Goal: Transaction & Acquisition: Purchase product/service

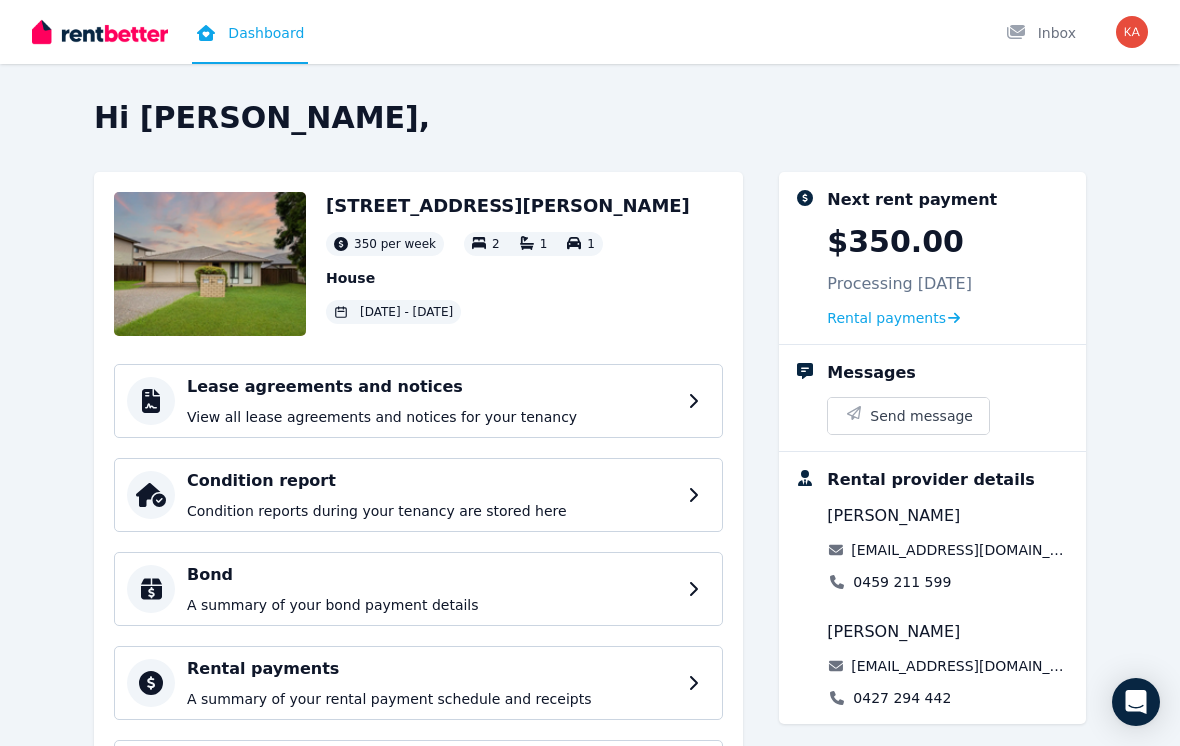
click at [885, 319] on span "Rental payments" at bounding box center [886, 318] width 119 height 20
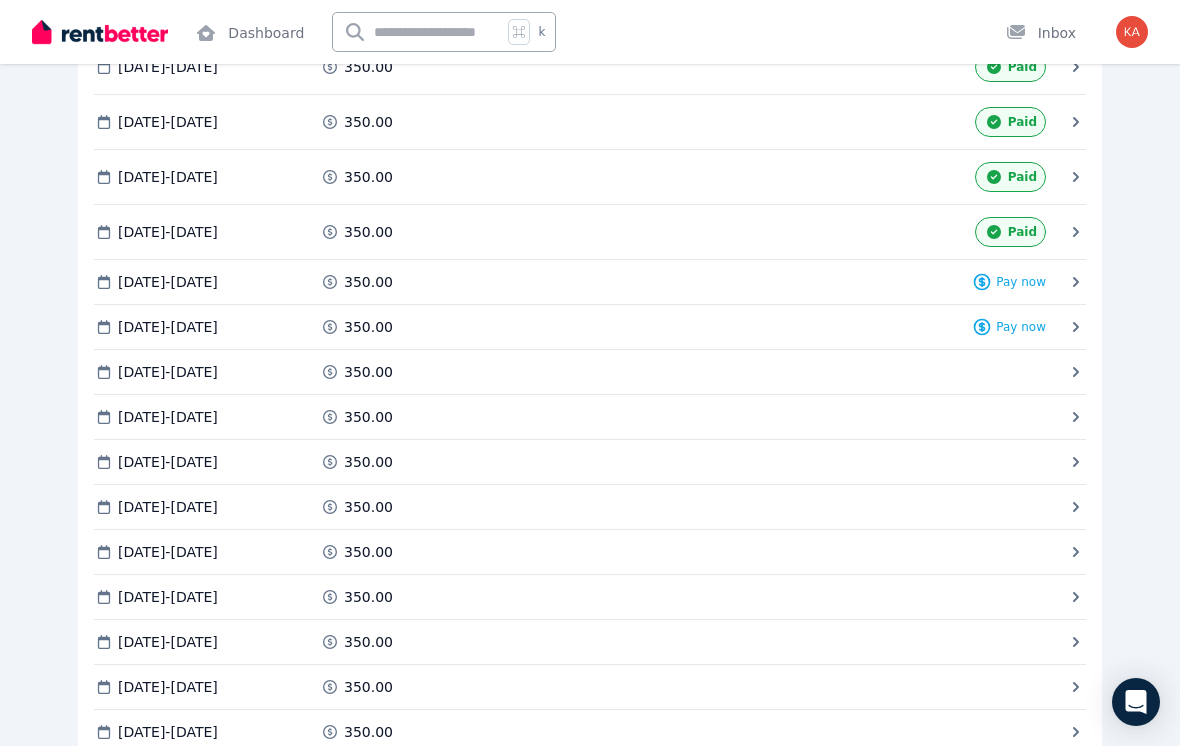
scroll to position [4425, 0]
click at [1024, 275] on span "Pay now" at bounding box center [1021, 283] width 50 height 16
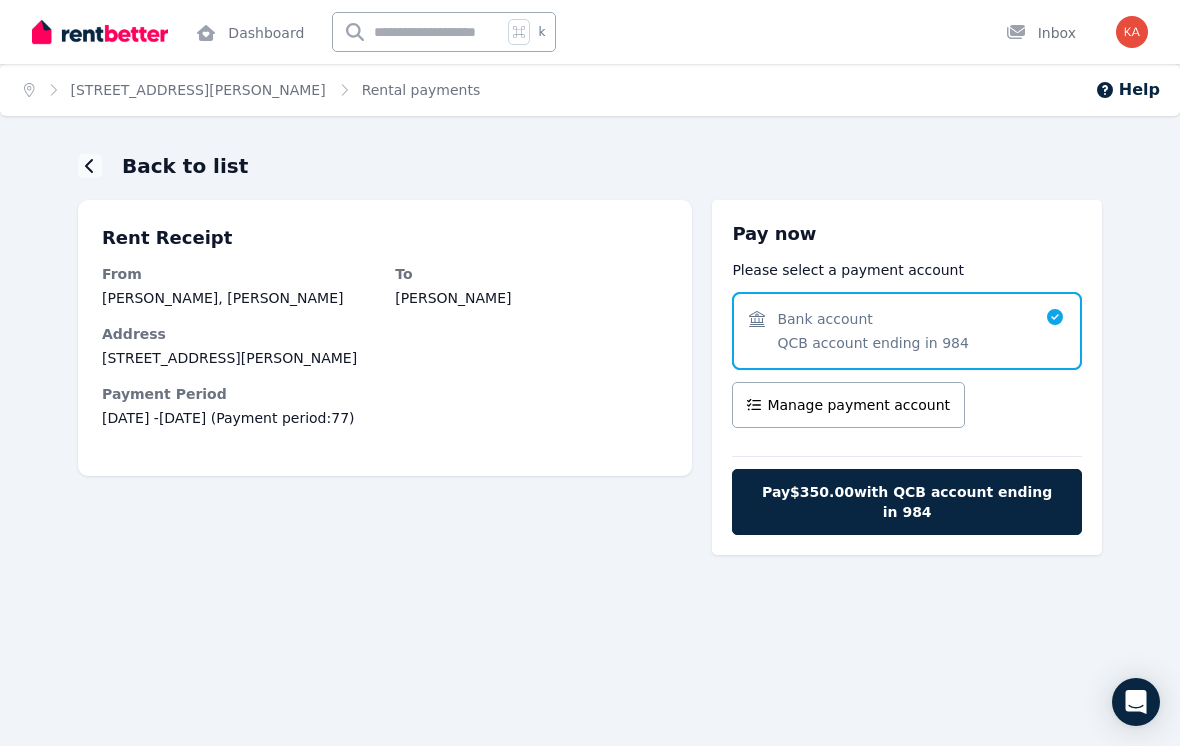
click at [913, 483] on span "Pay $350.00 with QCB account ending in 984" at bounding box center [907, 502] width 308 height 40
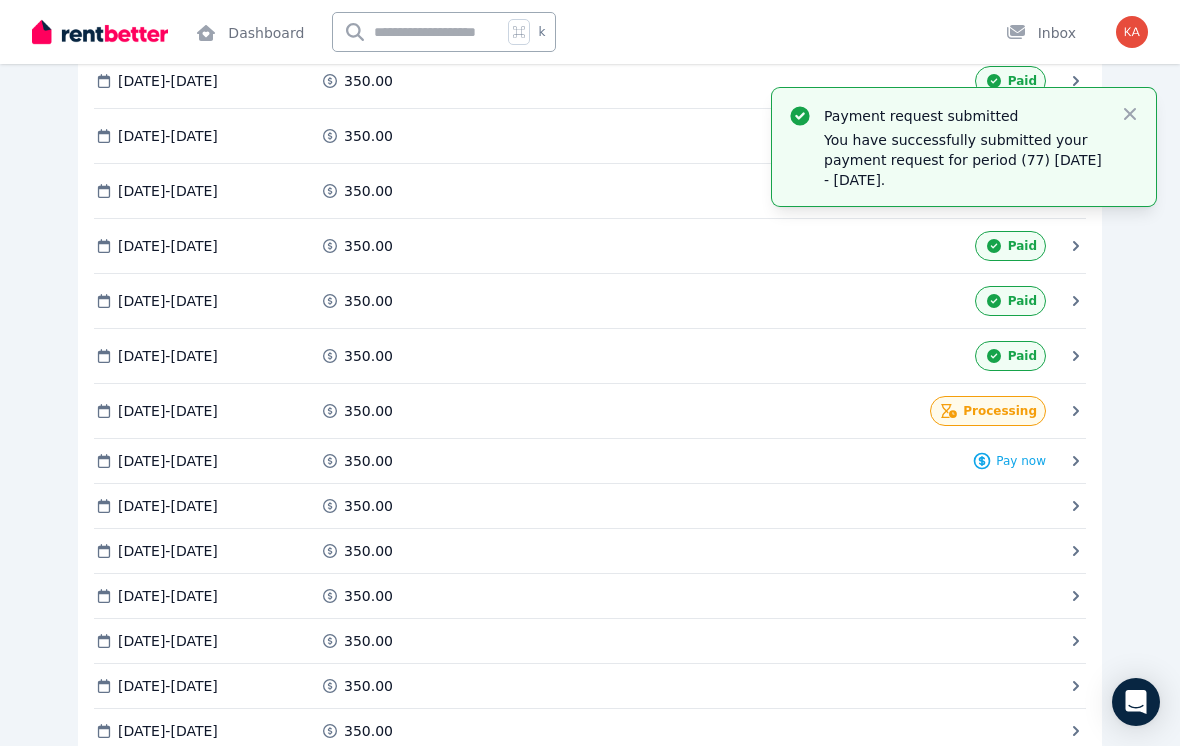
scroll to position [4308, 0]
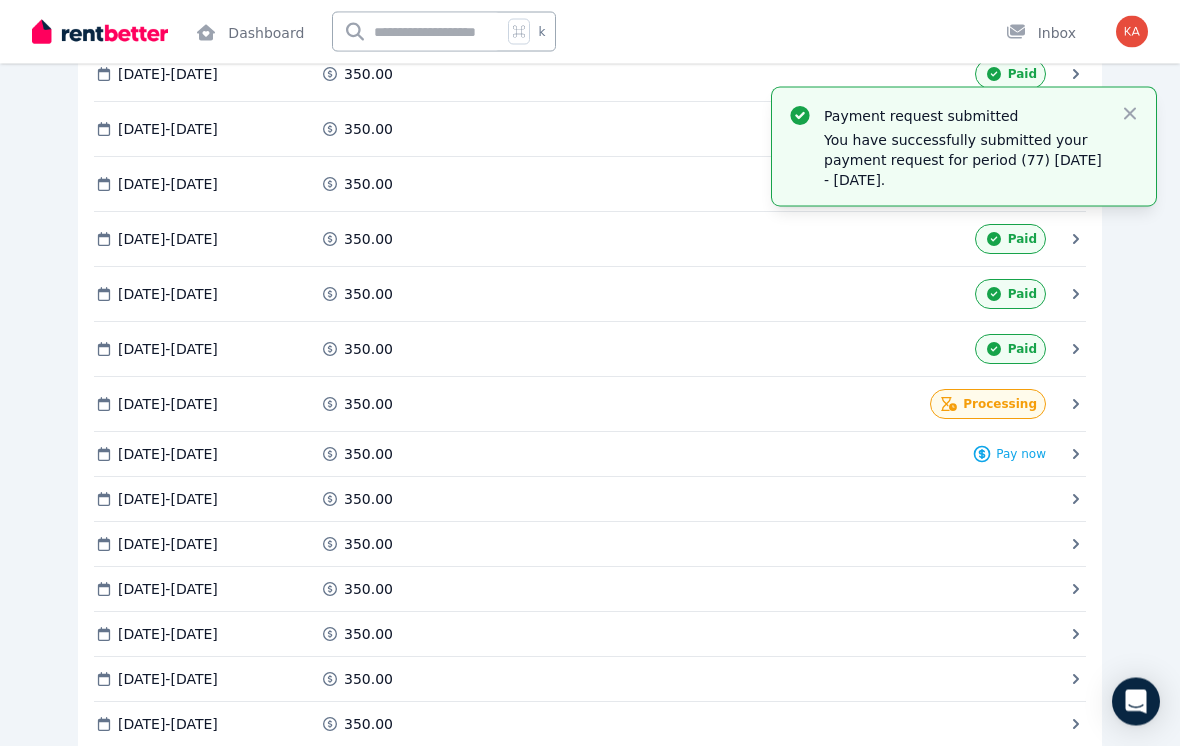
click at [1007, 459] on span "Pay now" at bounding box center [1021, 455] width 50 height 16
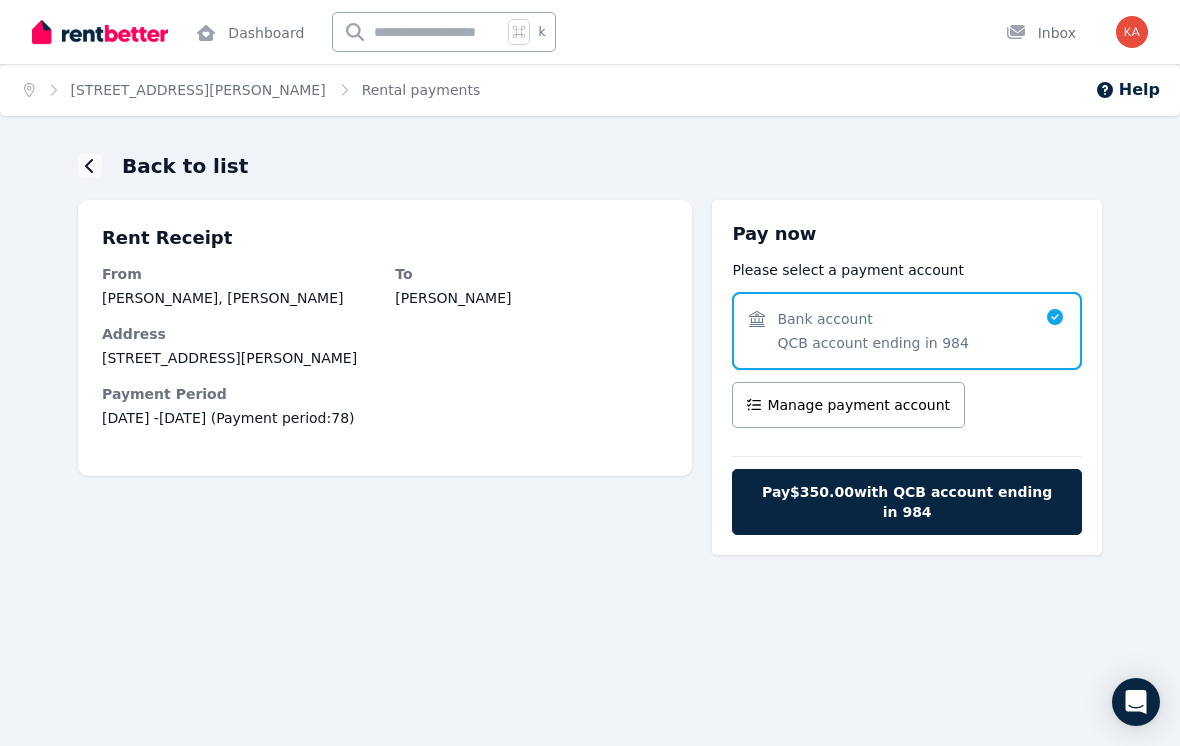
click at [947, 497] on span "Pay $350.00 with QCB account ending in 984" at bounding box center [907, 502] width 308 height 40
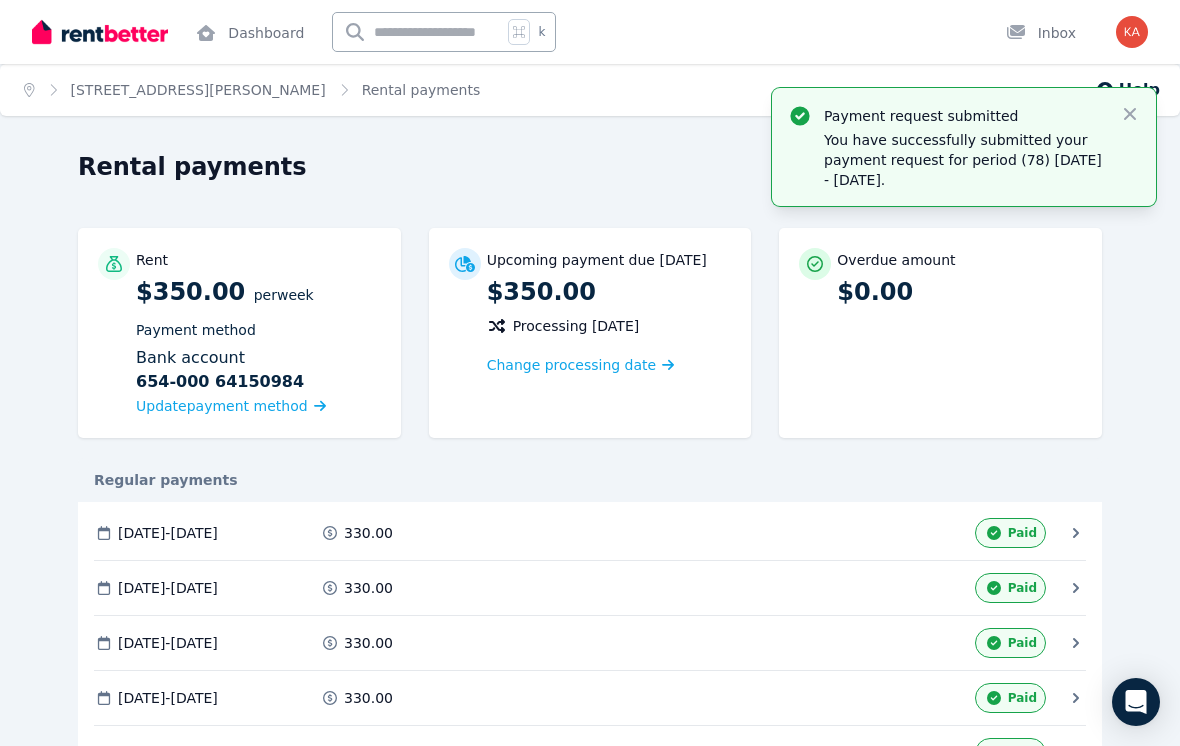
click at [1019, 30] on icon at bounding box center [1016, 32] width 18 height 14
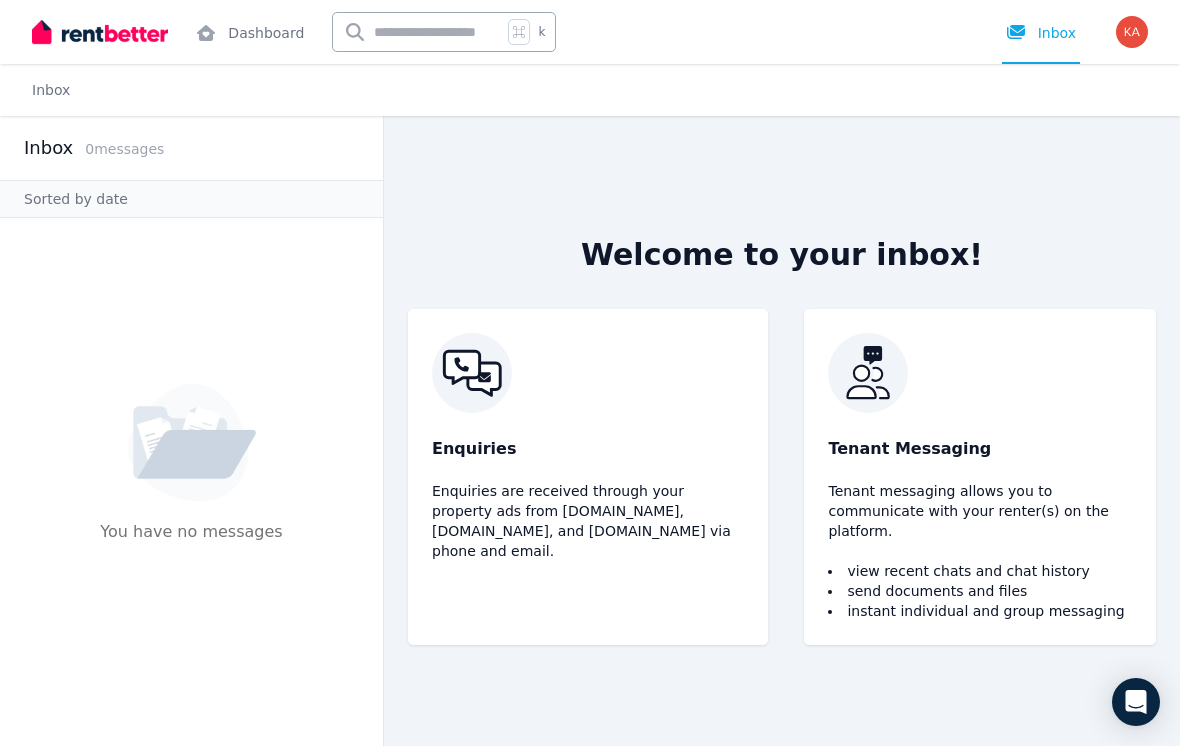
click at [268, 40] on link "Dashboard" at bounding box center [250, 32] width 116 height 64
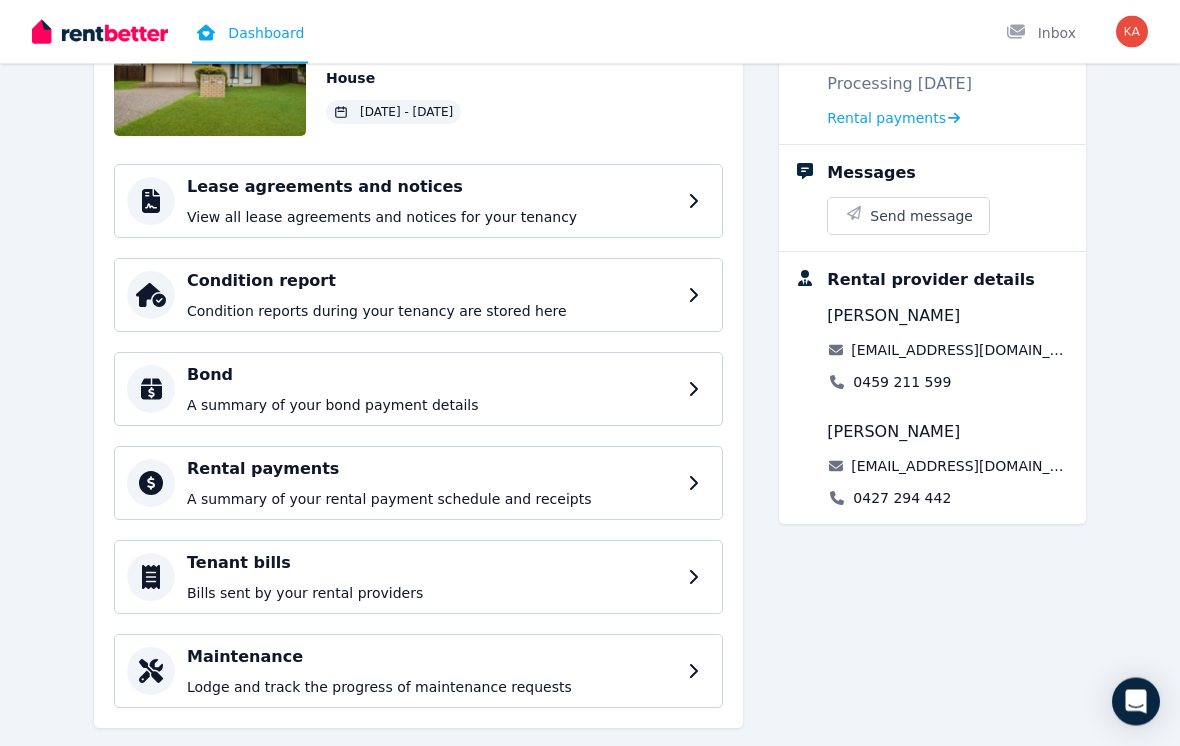
scroll to position [207, 0]
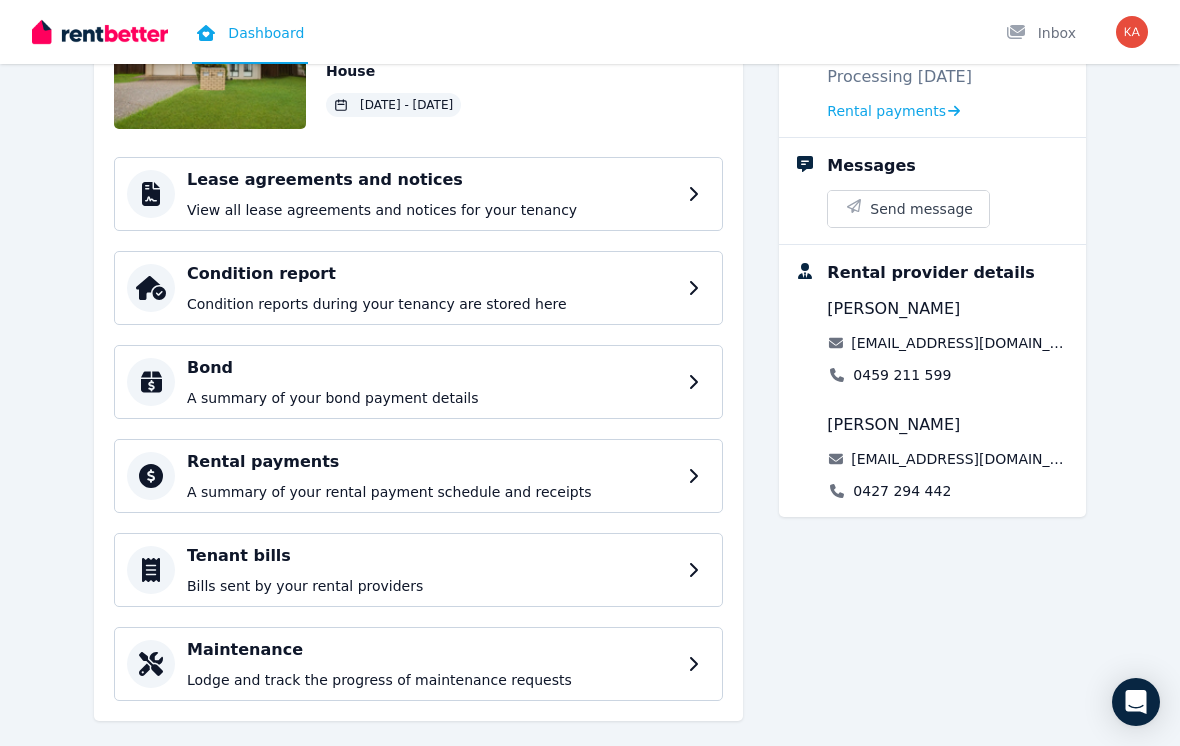
click at [596, 481] on div "Rental payments A summary of your rental payment schedule and receipts" at bounding box center [431, 476] width 489 height 52
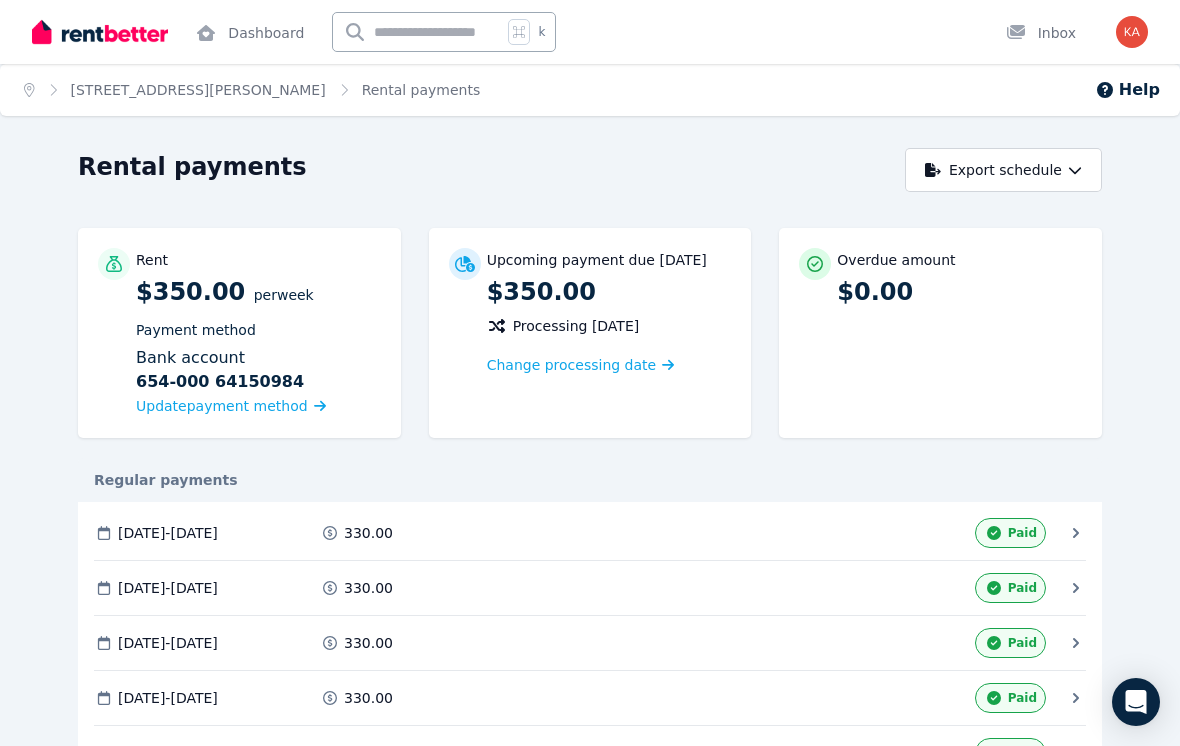
click at [239, 413] on span "Update payment method" at bounding box center [222, 406] width 172 height 16
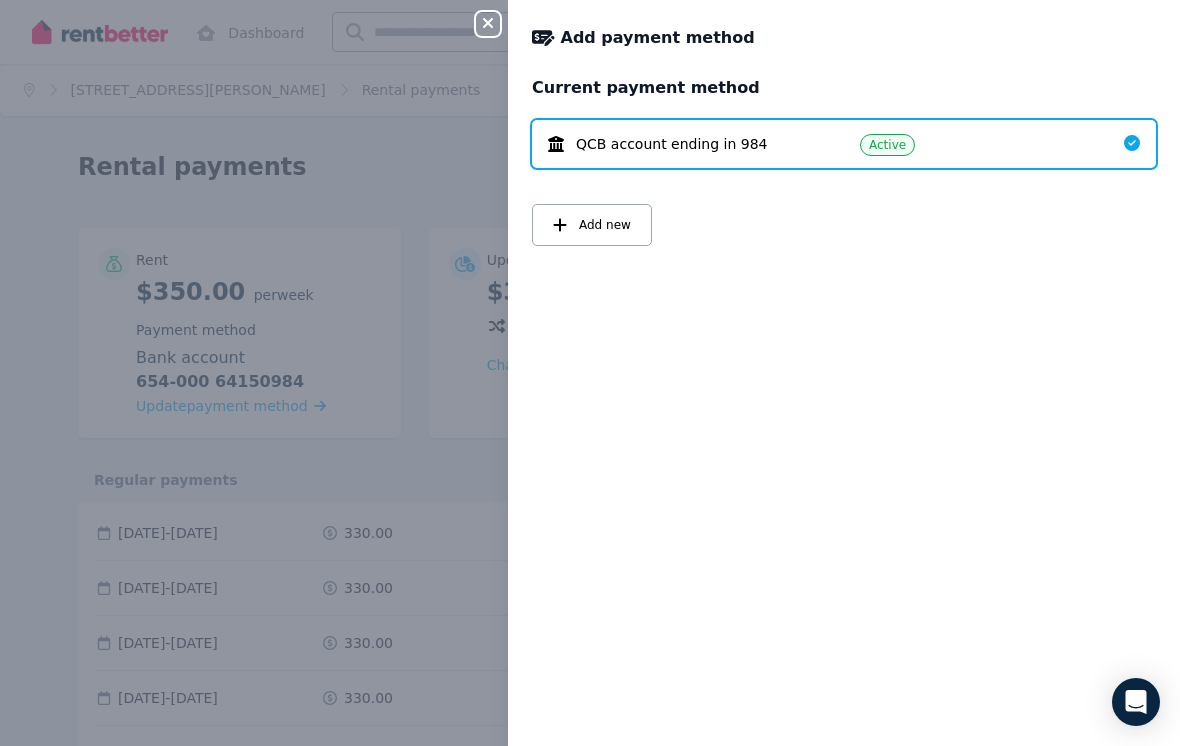
click at [981, 151] on div "Active" at bounding box center [976, 144] width 232 height 24
click at [1084, 149] on div "Active" at bounding box center [976, 144] width 232 height 24
click at [1130, 140] on icon at bounding box center [1132, 143] width 16 height 16
click at [1142, 150] on div "QCB account ending in 984 Active" at bounding box center [844, 144] width 624 height 48
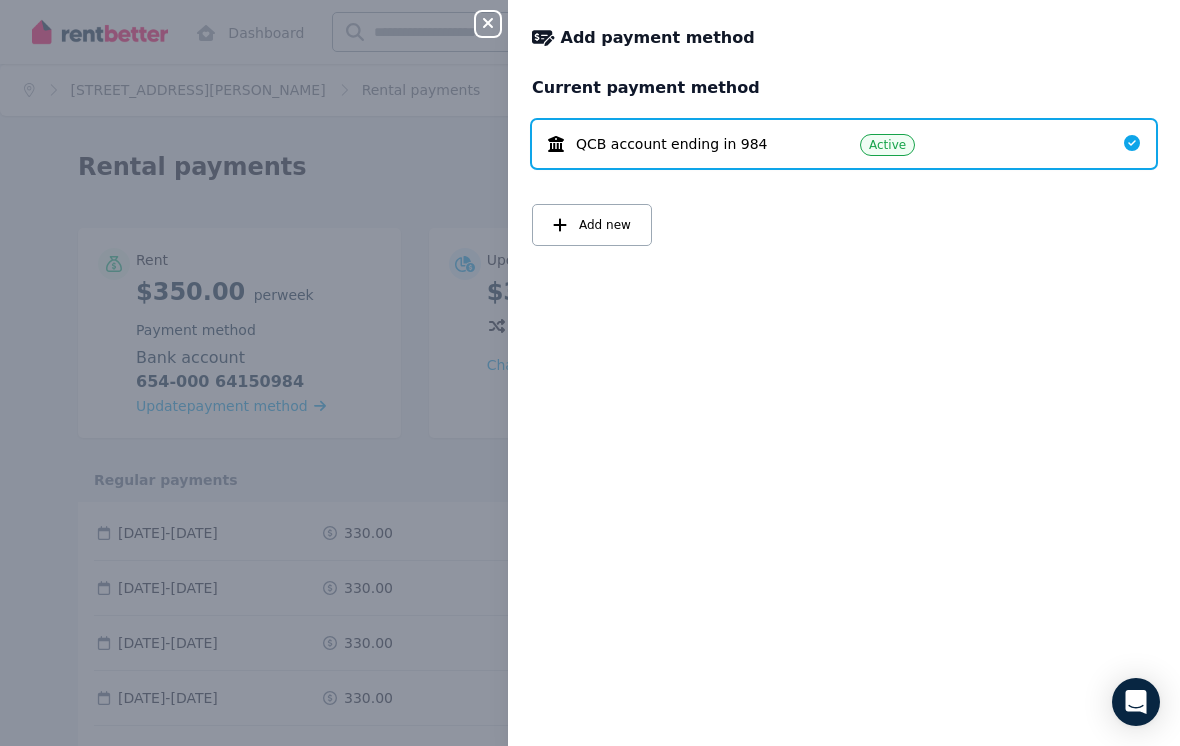
click at [741, 146] on span "QCB account ending in 984" at bounding box center [671, 144] width 191 height 20
click at [740, 146] on span "QCB account ending in 984" at bounding box center [671, 144] width 191 height 20
click at [785, 144] on div "QCB account ending in 984" at bounding box center [688, 144] width 280 height 20
click at [978, 125] on div "QCB account ending in 984 Active" at bounding box center [844, 144] width 624 height 48
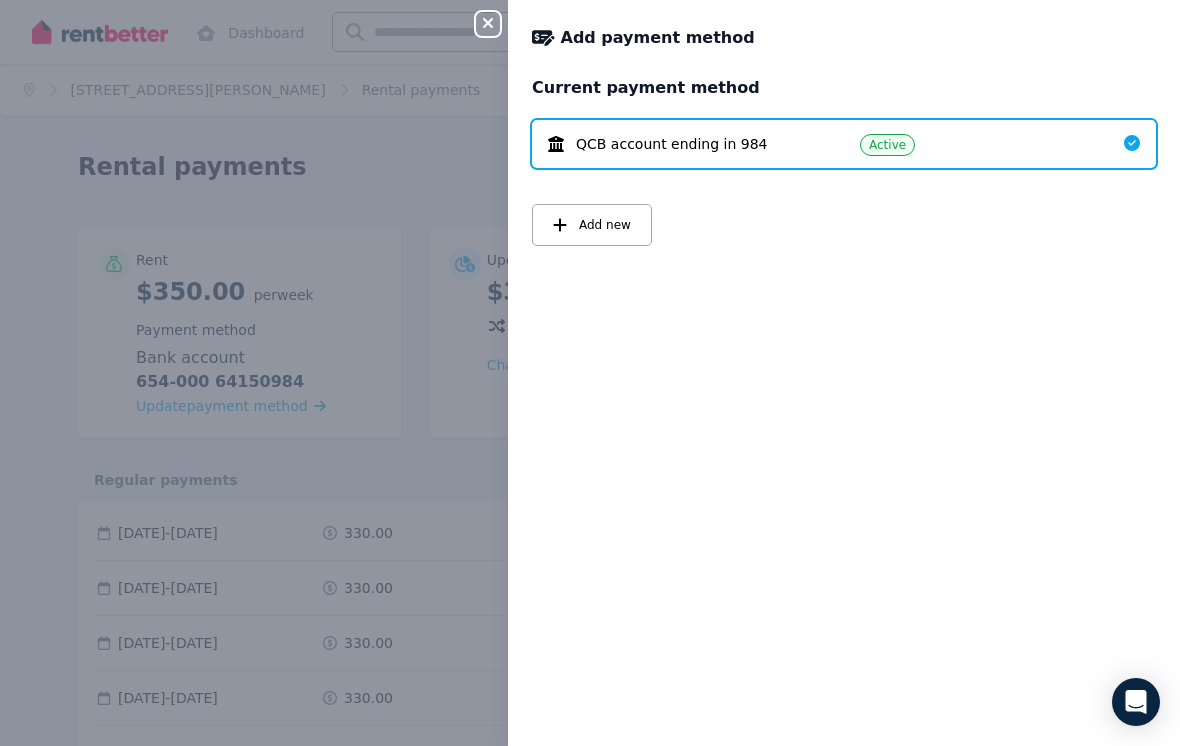
click at [1075, 129] on div "QCB account ending in 984 Active" at bounding box center [844, 144] width 624 height 48
click at [1147, 138] on div "QCB account ending in 984 Active" at bounding box center [844, 144] width 624 height 48
click at [1147, 137] on div "QCB account ending in 984 Active" at bounding box center [844, 144] width 624 height 48
click at [1122, 154] on div "QCB account ending in 984 Active" at bounding box center [844, 144] width 624 height 48
click at [687, 48] on span "Add payment method" at bounding box center [658, 38] width 194 height 24
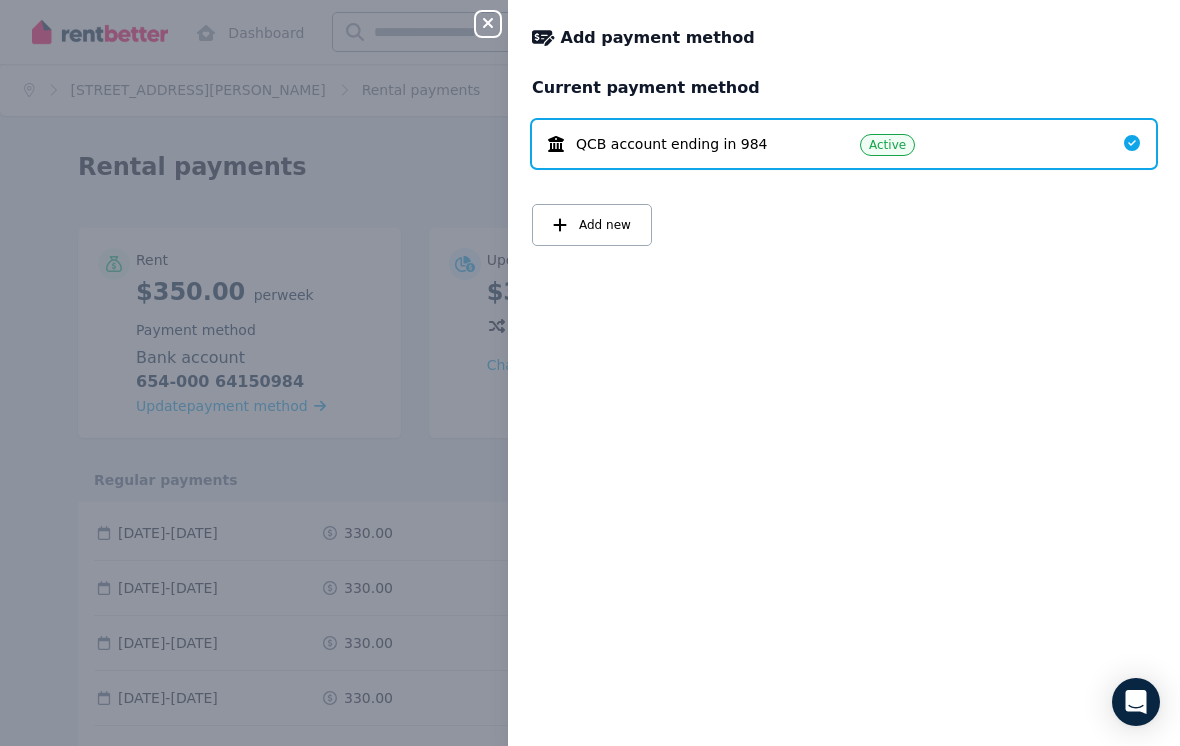
click at [609, 228] on span "Add new" at bounding box center [605, 225] width 52 height 16
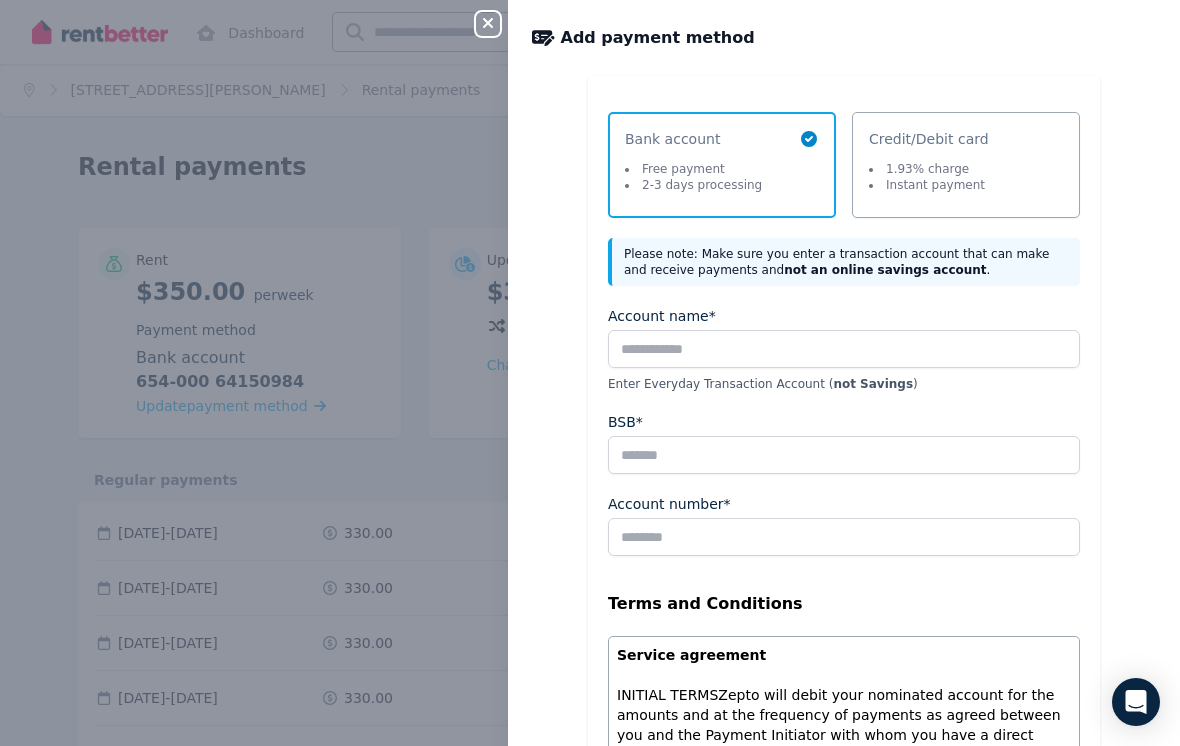
click at [493, 26] on icon "button" at bounding box center [488, 23] width 24 height 16
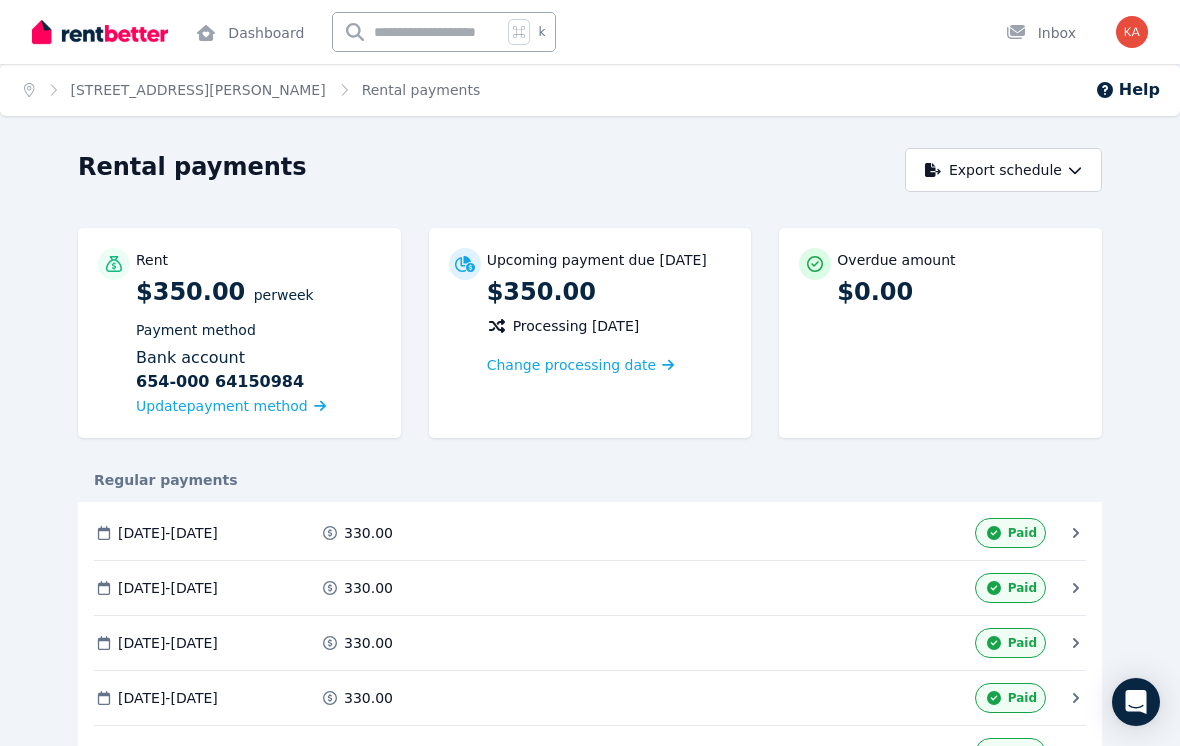
click at [1143, 41] on img "button" at bounding box center [1132, 32] width 32 height 32
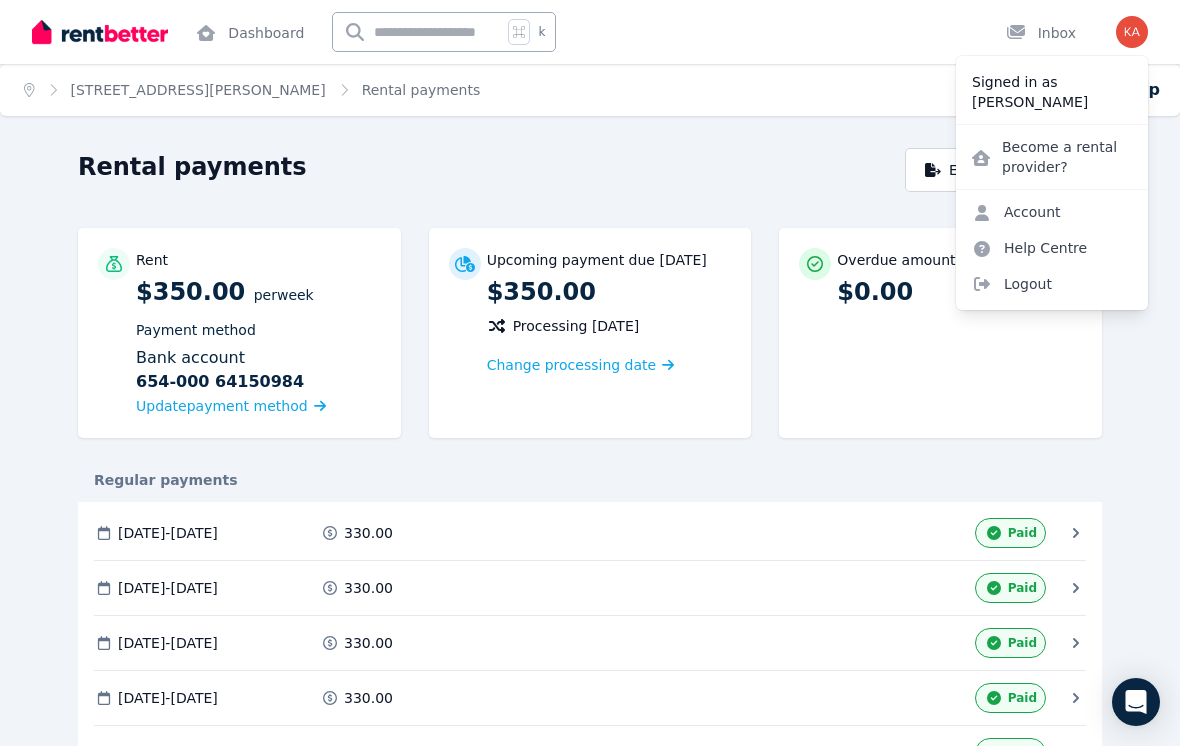
click at [1028, 291] on span "Logout" at bounding box center [1052, 284] width 192 height 36
